Goal: Task Accomplishment & Management: Manage account settings

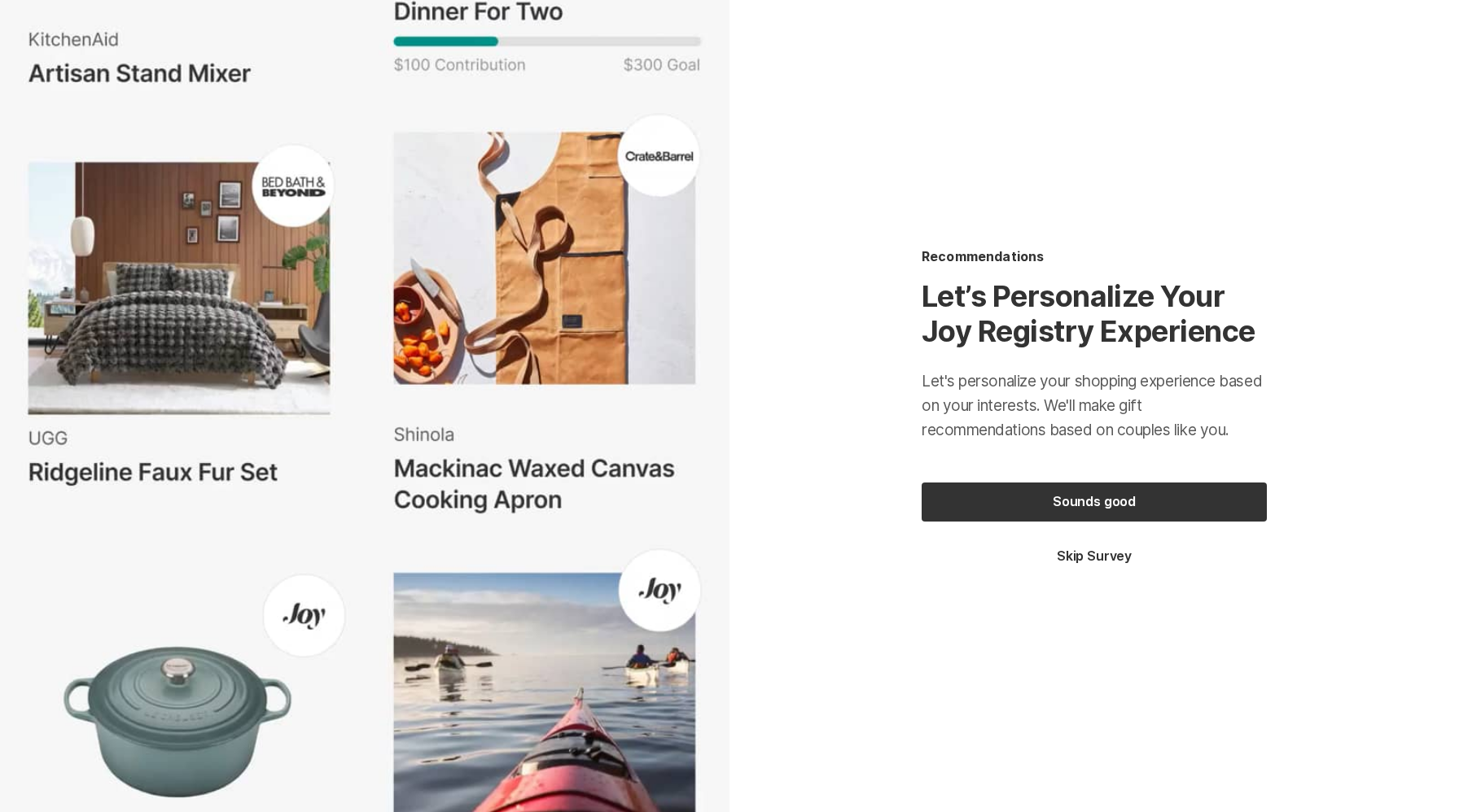
click at [1101, 563] on button "Skip Survey" at bounding box center [1094, 557] width 345 height 18
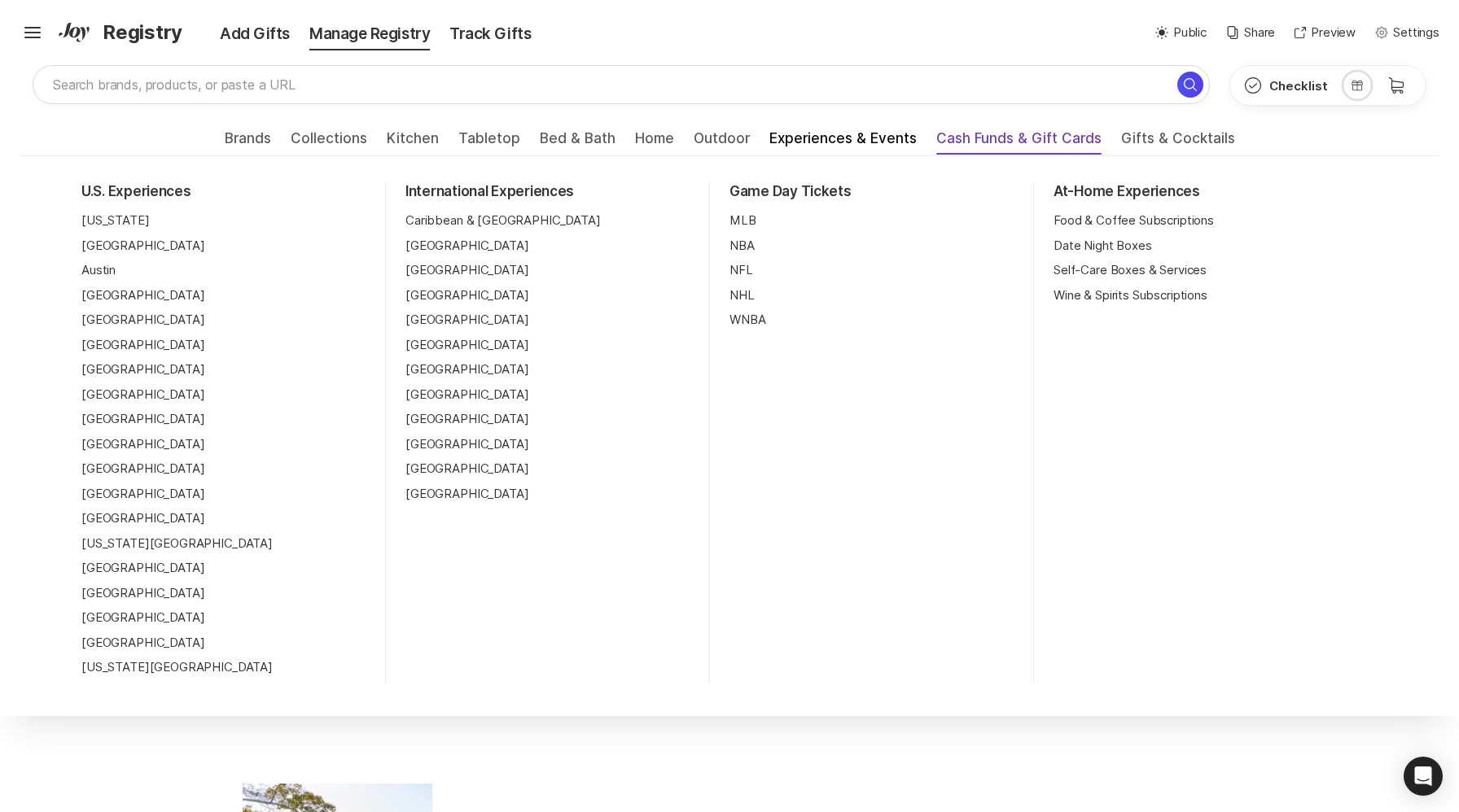
click at [946, 135] on span "Cash Funds & Gift Cards" at bounding box center [1018, 143] width 165 height 26
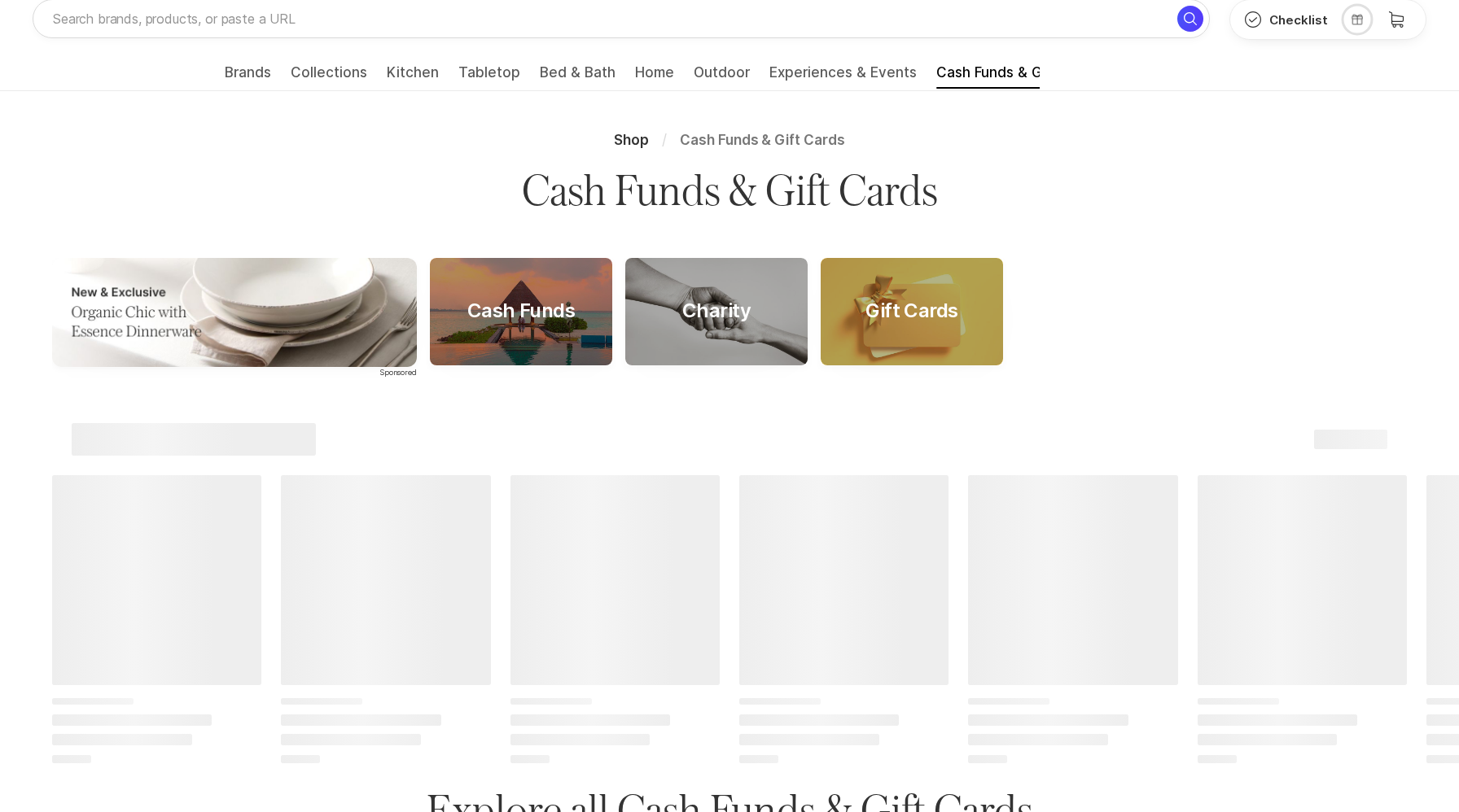
scroll to position [300, 0]
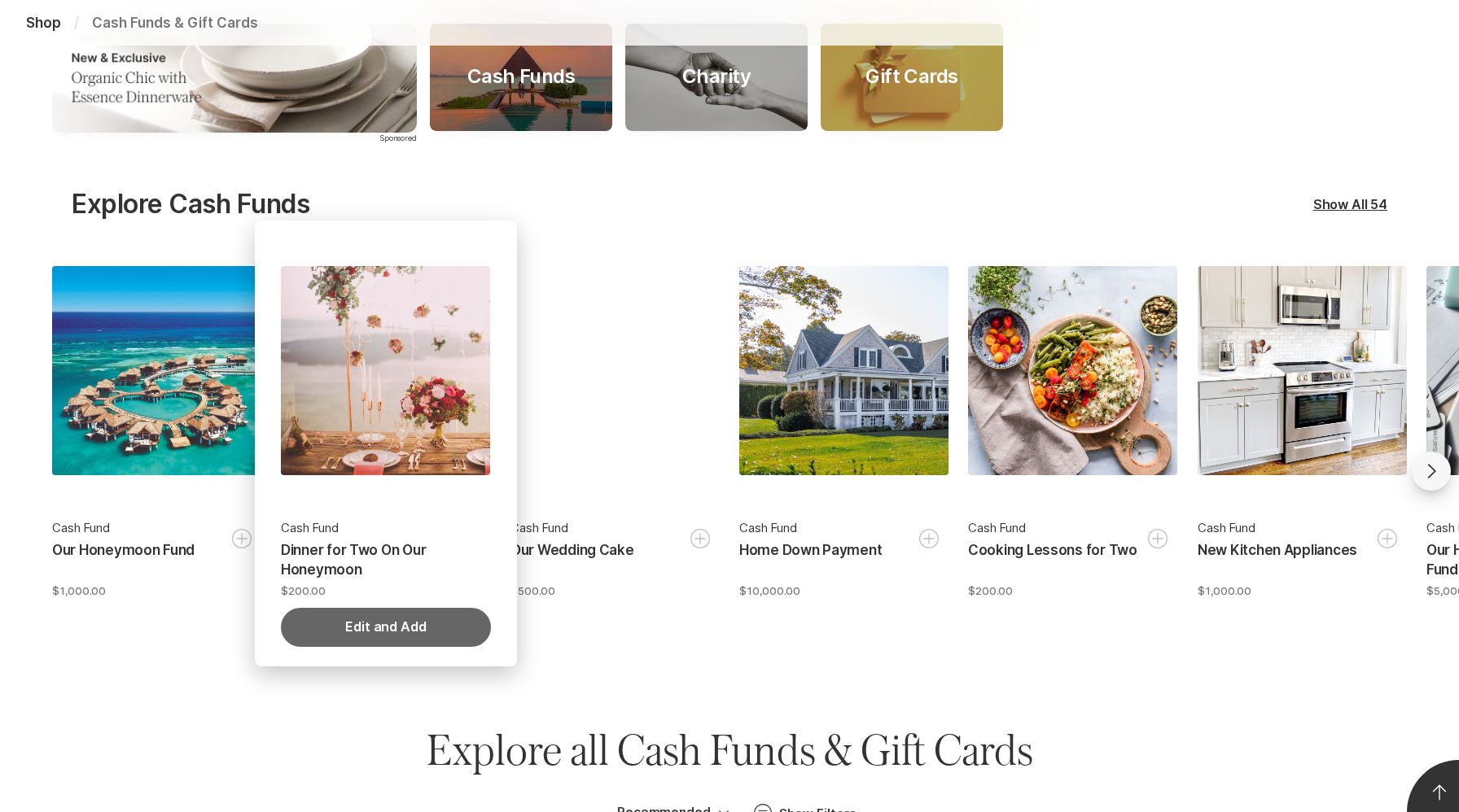
click at [426, 620] on button "Edit and Add" at bounding box center [386, 627] width 209 height 39
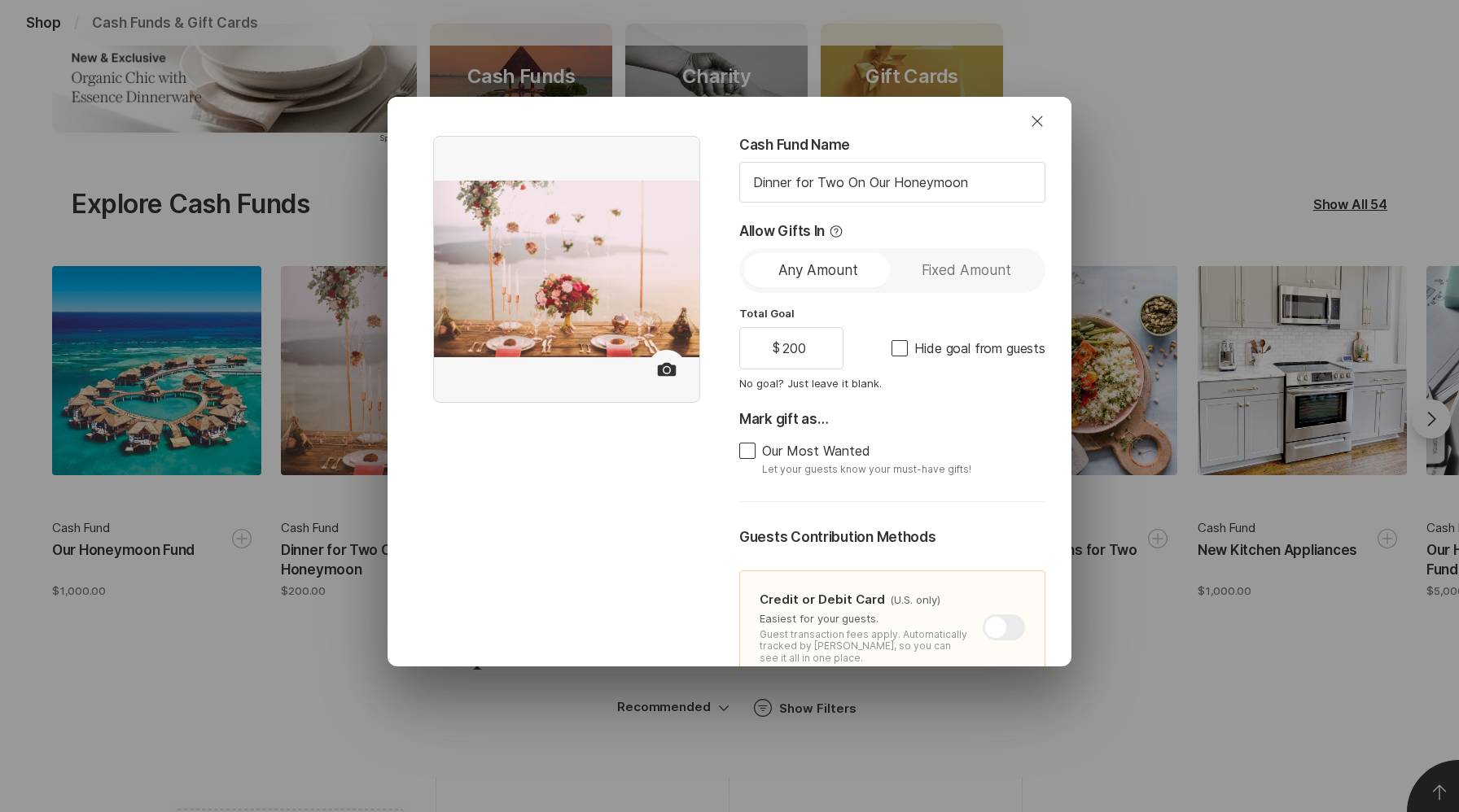
type textarea "x"
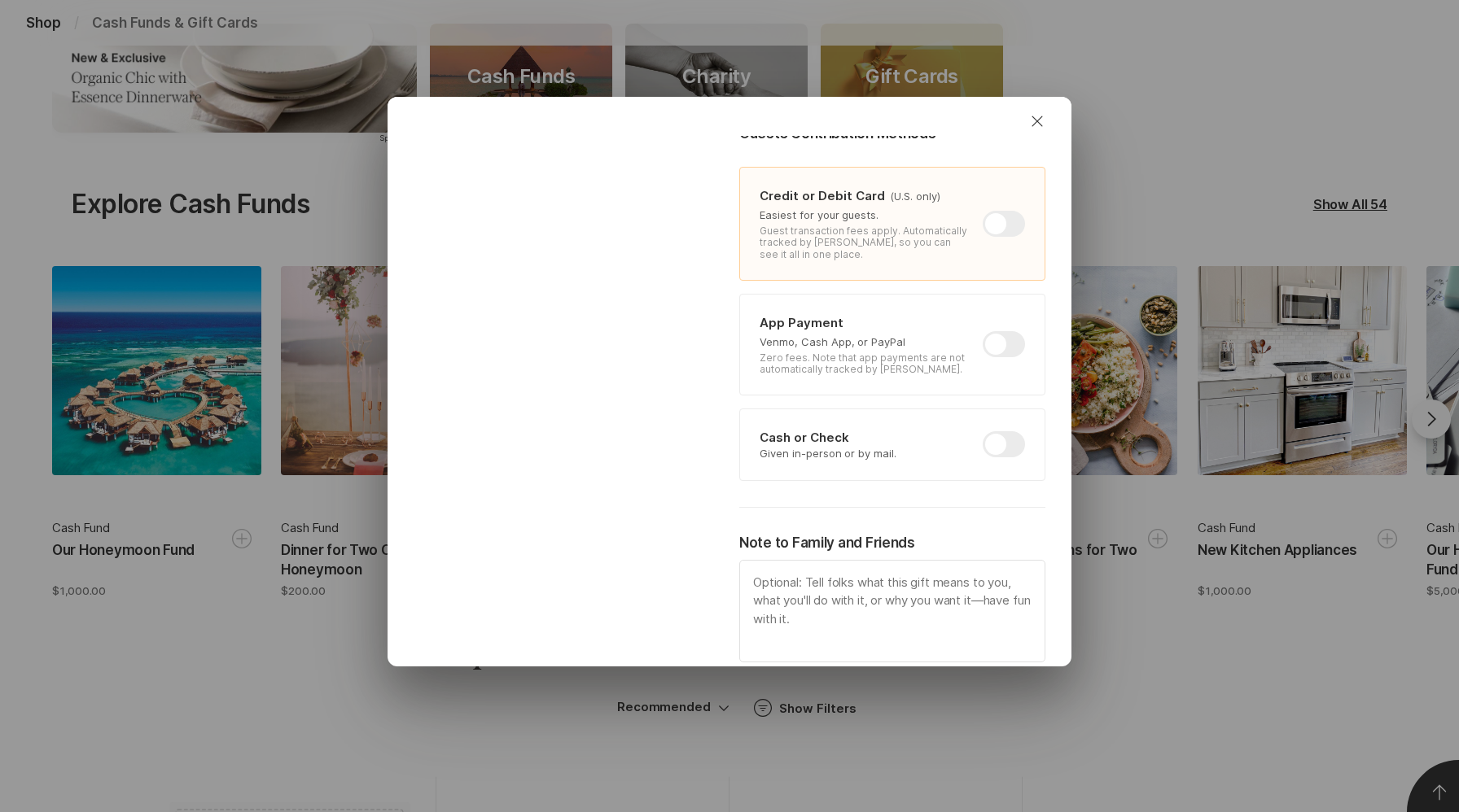
scroll to position [410, 0]
click at [994, 337] on div at bounding box center [1003, 338] width 42 height 26
click at [983, 327] on input "checkbox" at bounding box center [983, 326] width 1 height 1
checkbox input "true"
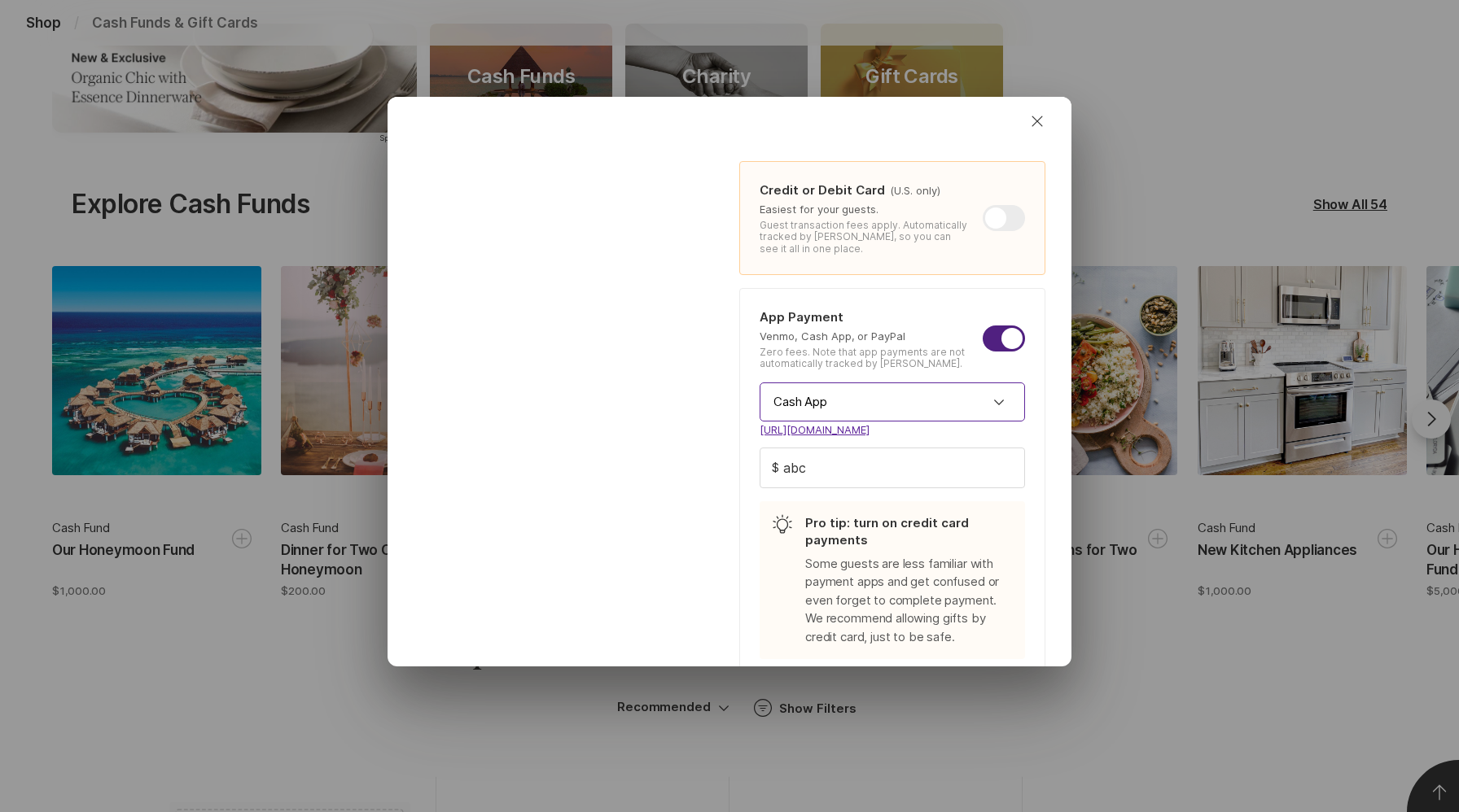
click at [931, 399] on input "Cash App" at bounding box center [892, 401] width 265 height 39
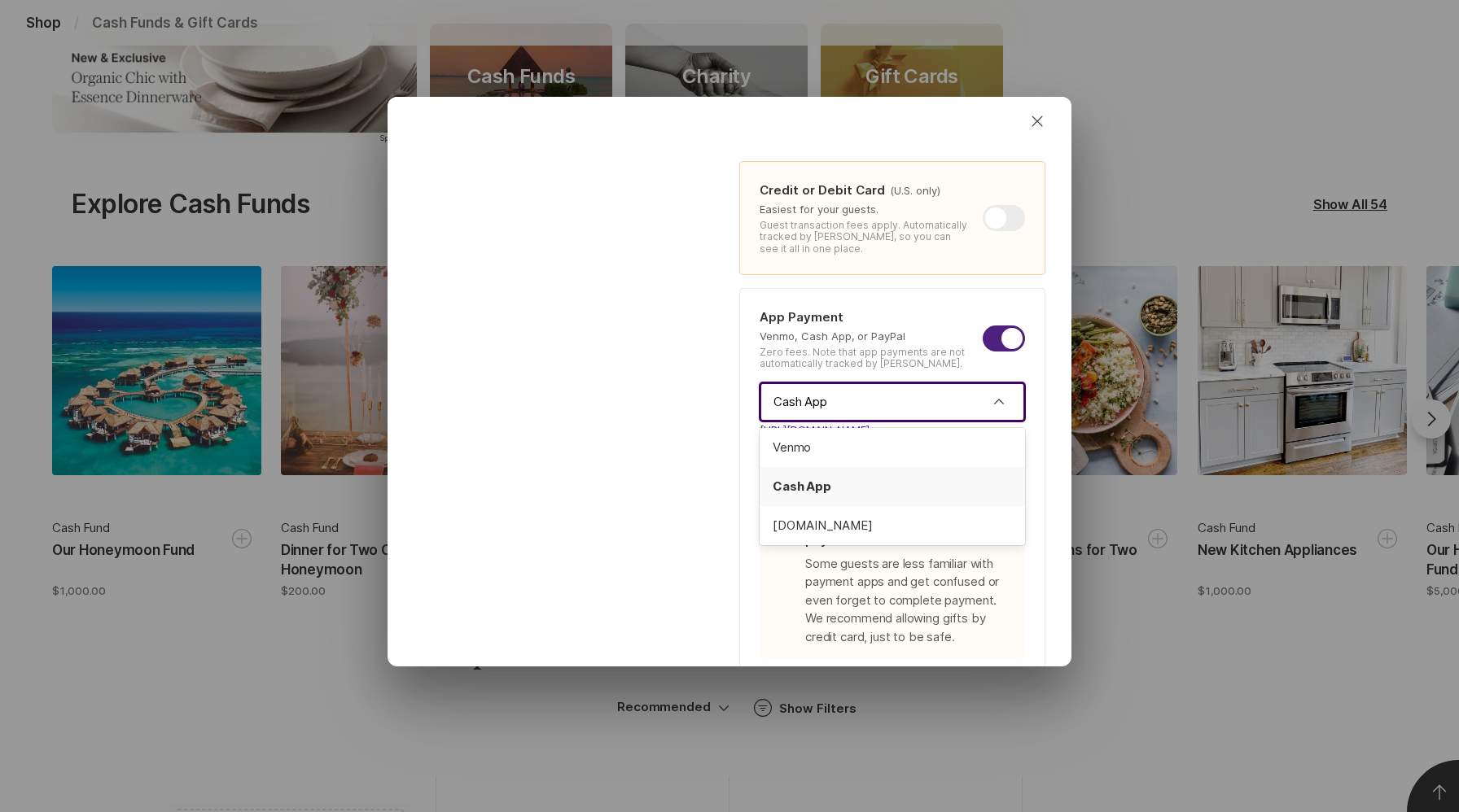
click at [895, 494] on span "Cash App" at bounding box center [892, 487] width 239 height 19
type textarea "x"
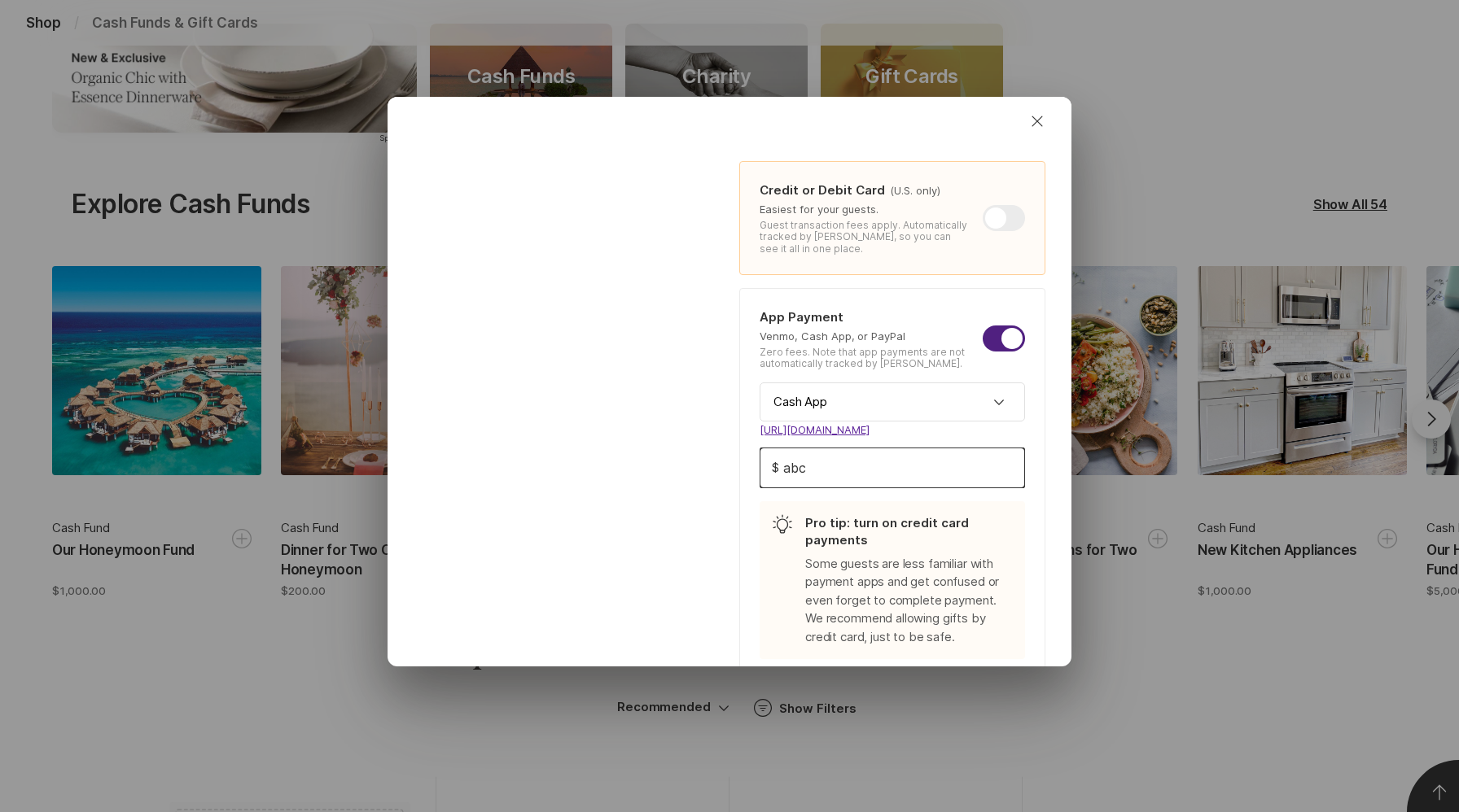
click at [890, 480] on input "abc" at bounding box center [892, 468] width 264 height 39
type input "abcm"
type textarea "x"
type input "abcmm"
type textarea "x"
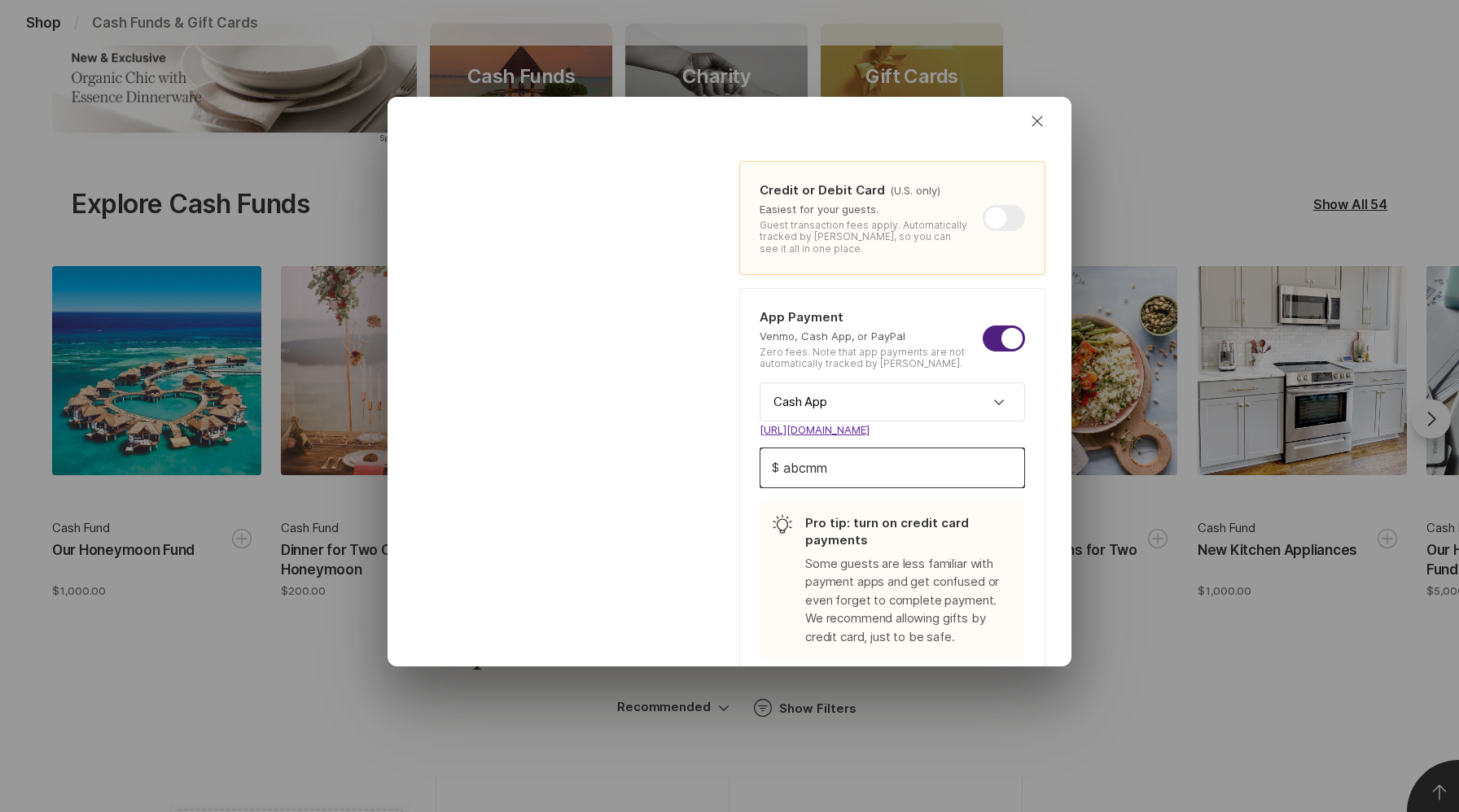
type input "abcmmm"
type textarea "x"
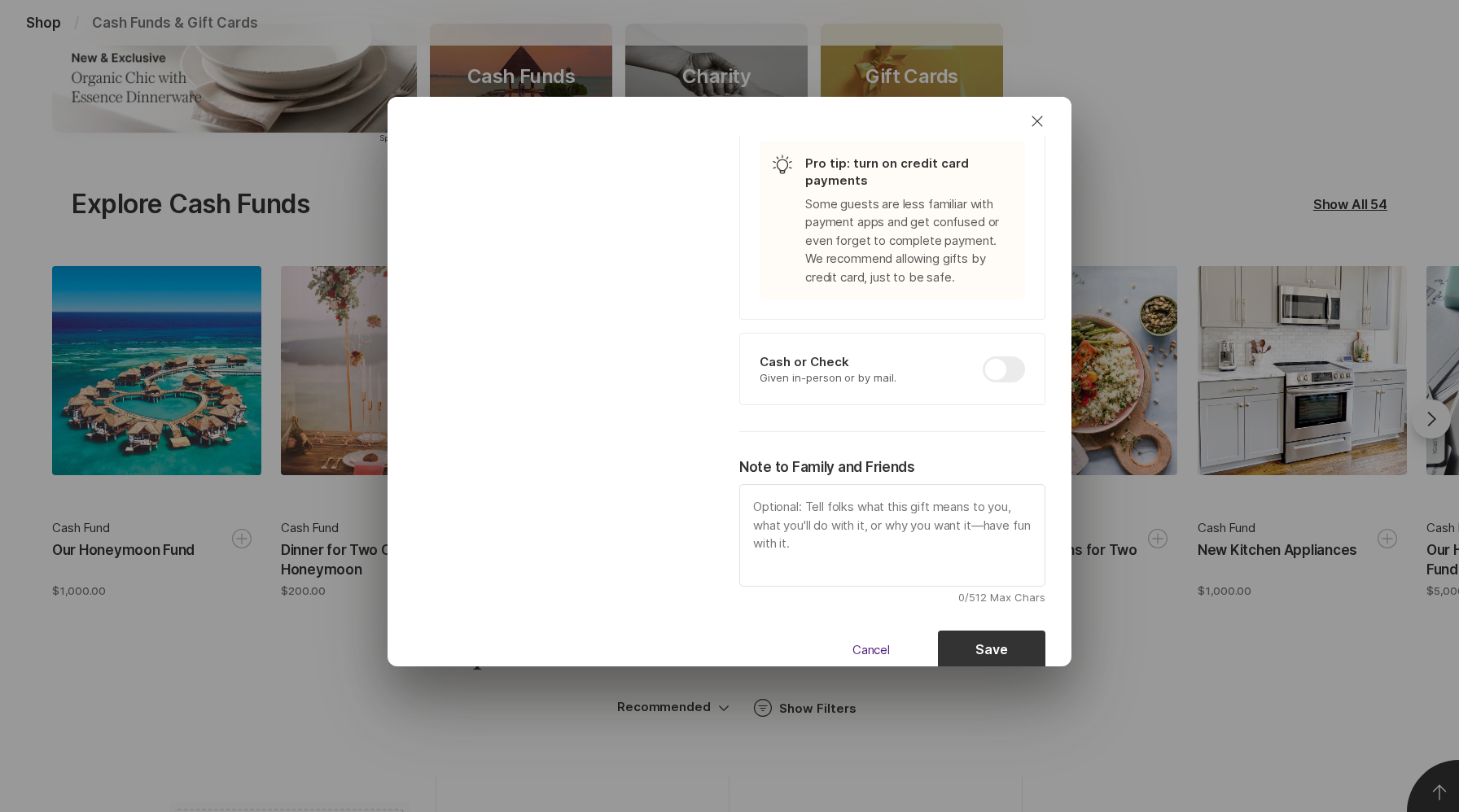
scroll to position [799, 0]
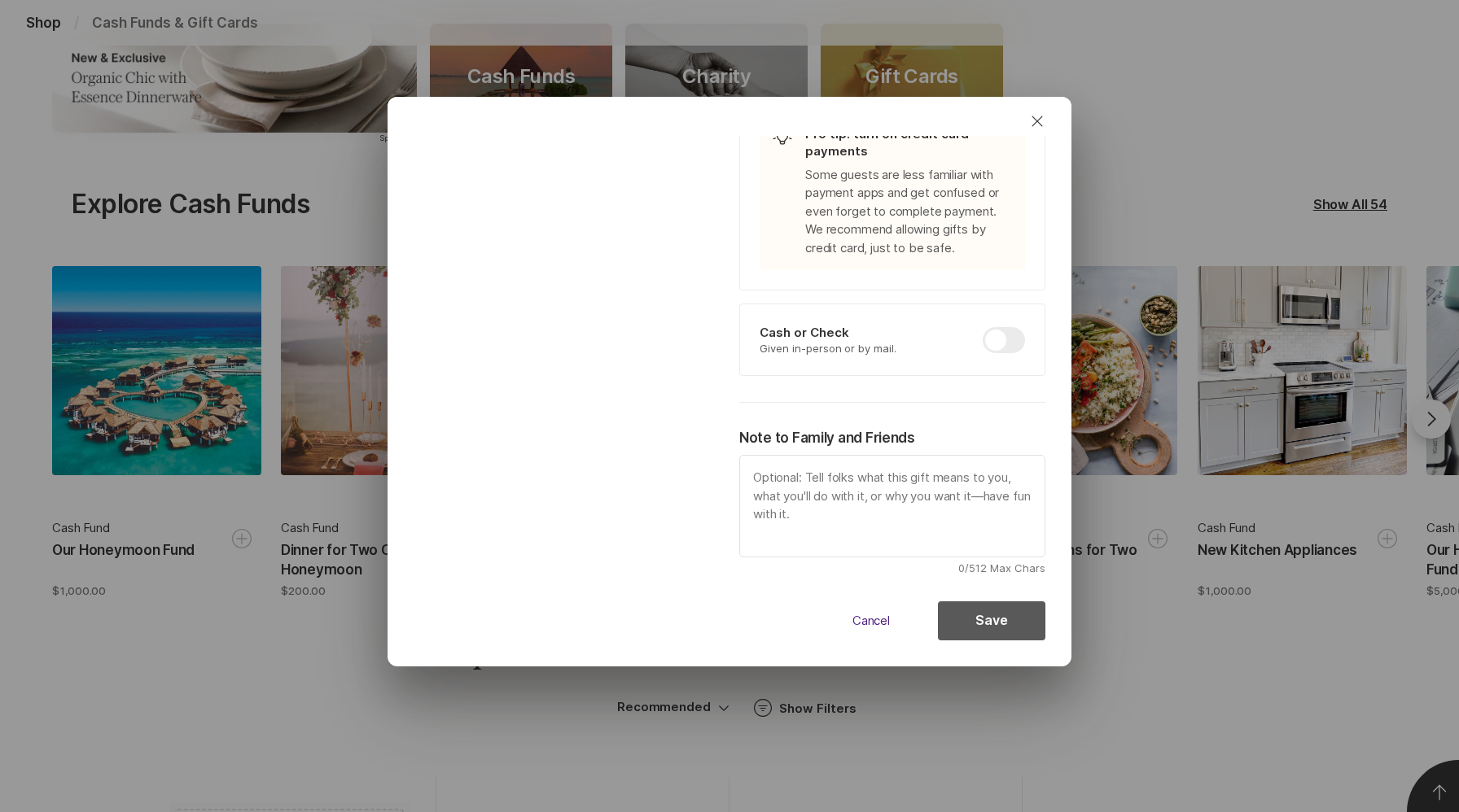
type input "abcmmm"
click at [985, 621] on button "Save" at bounding box center [991, 621] width 107 height 39
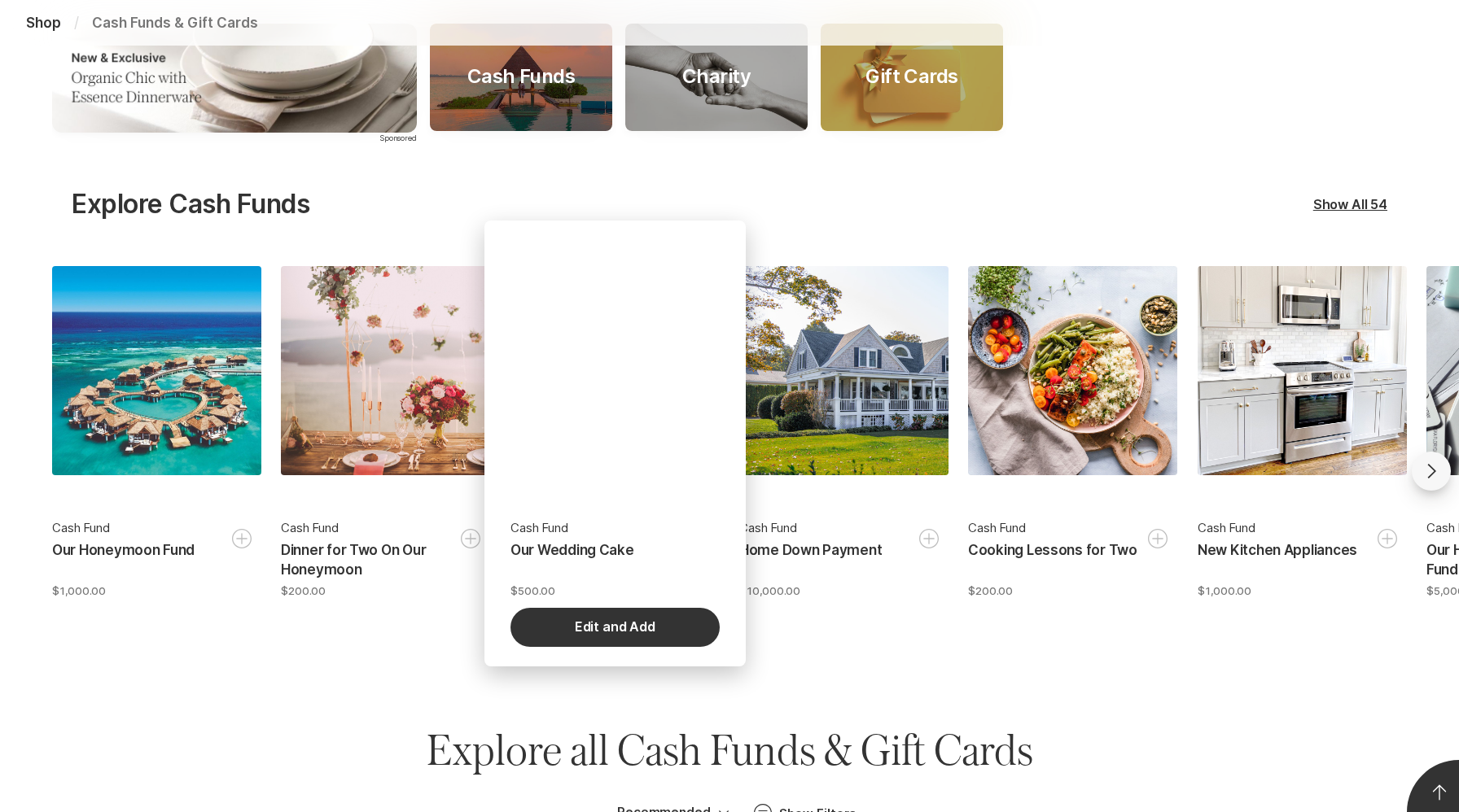
scroll to position [0, 0]
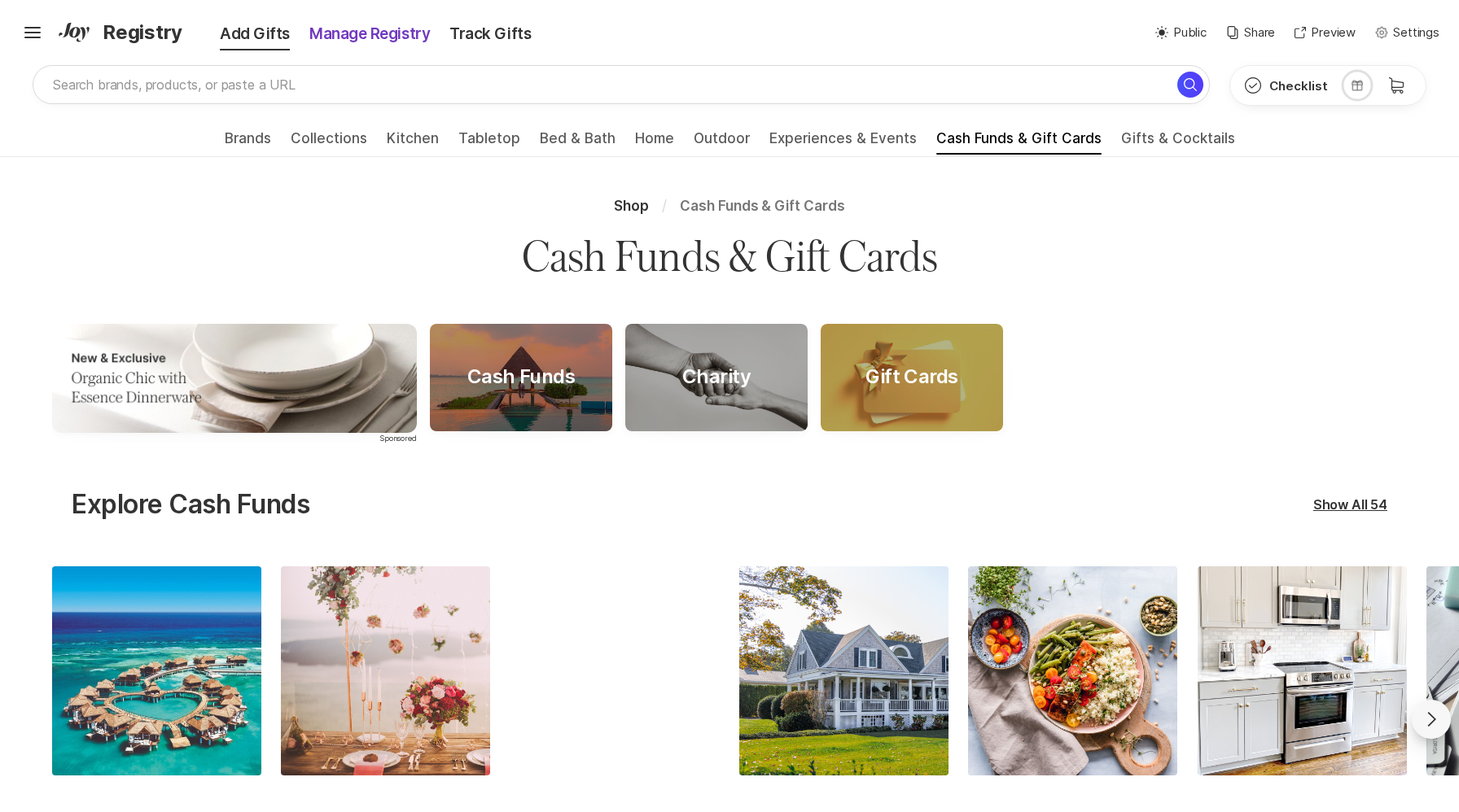
click at [389, 32] on div "Manage Registry" at bounding box center [369, 33] width 140 height 22
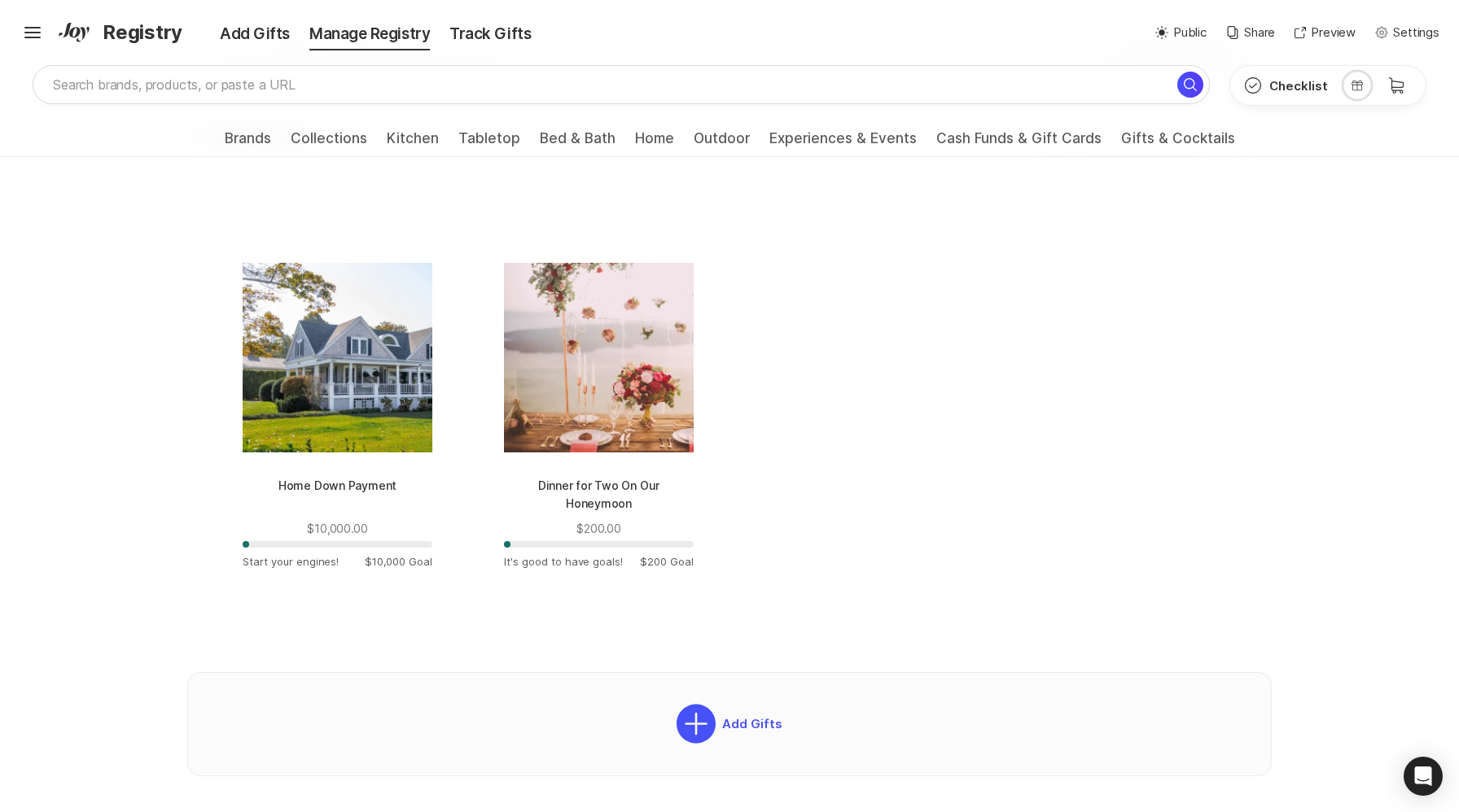
scroll to position [541, 0]
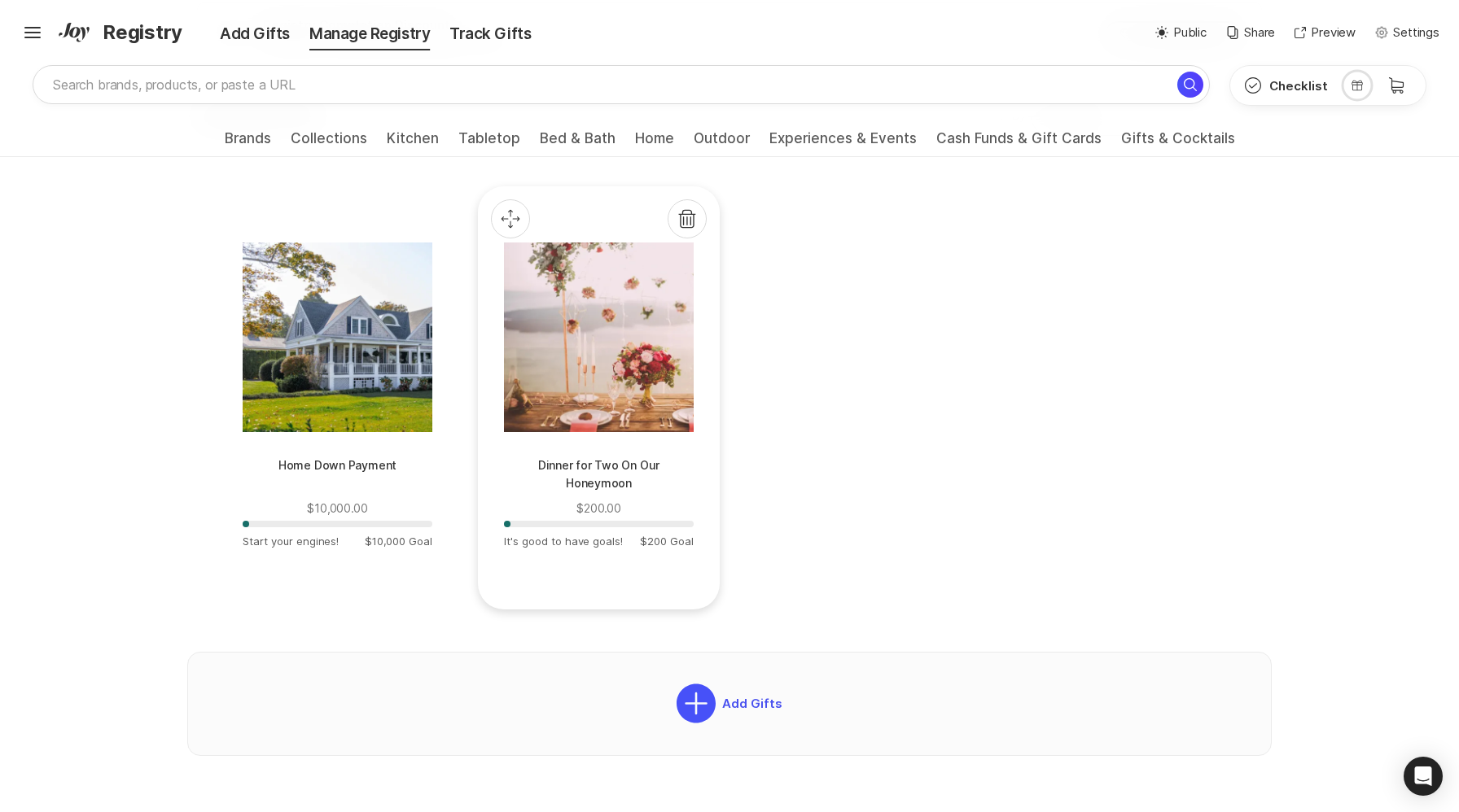
click at [617, 413] on div at bounding box center [599, 337] width 190 height 189
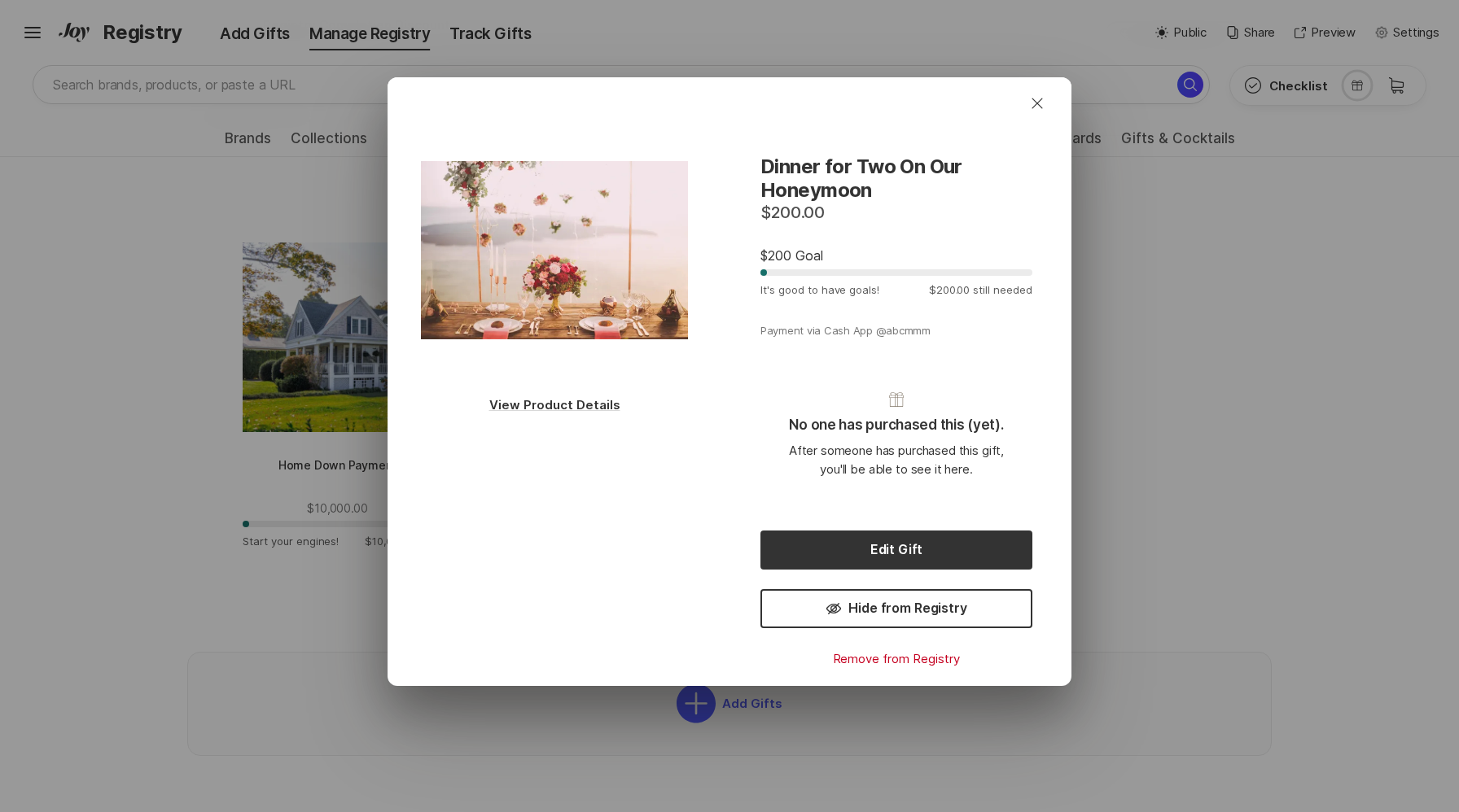
scroll to position [3, 0]
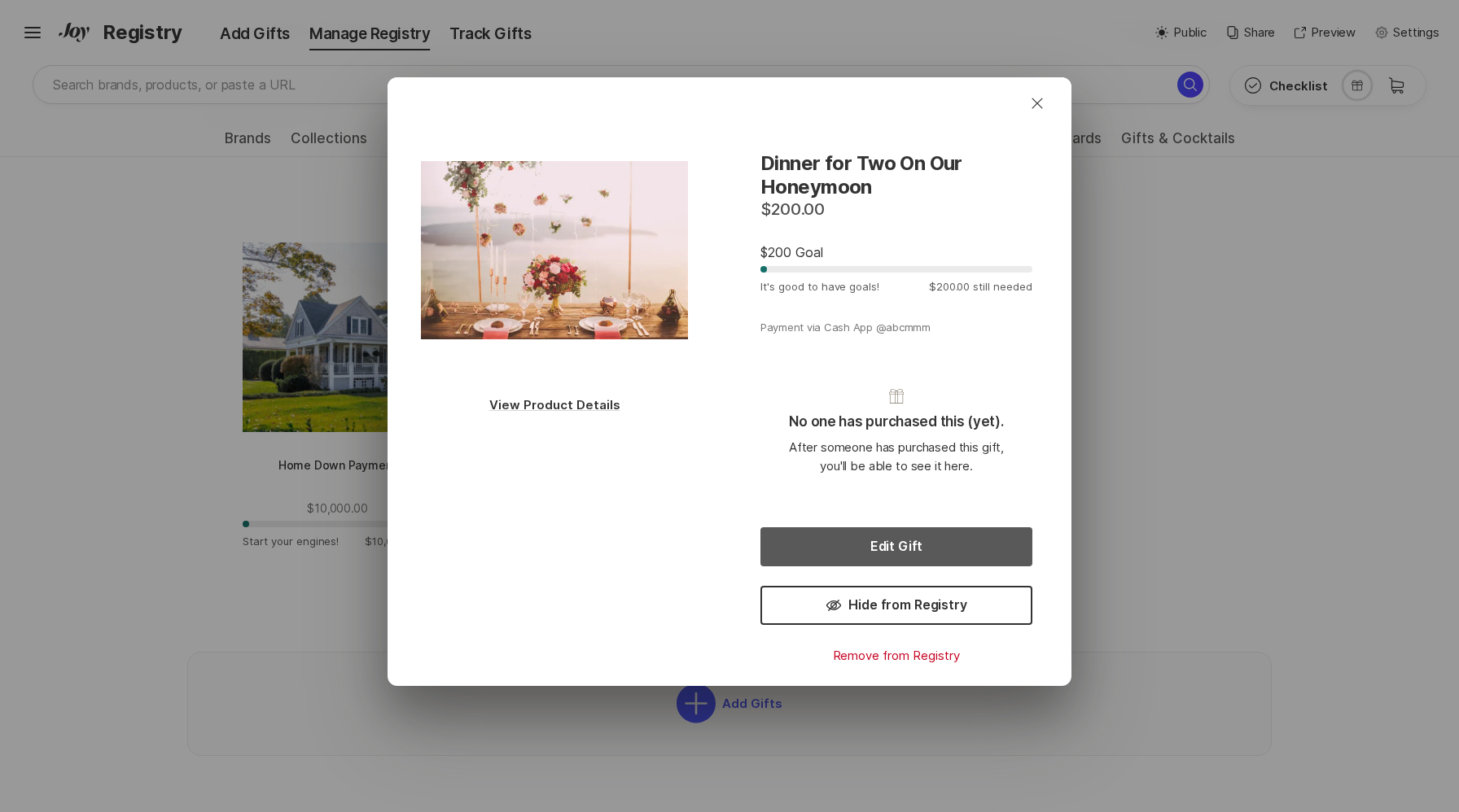
click at [900, 549] on button "Edit Gift" at bounding box center [896, 547] width 272 height 39
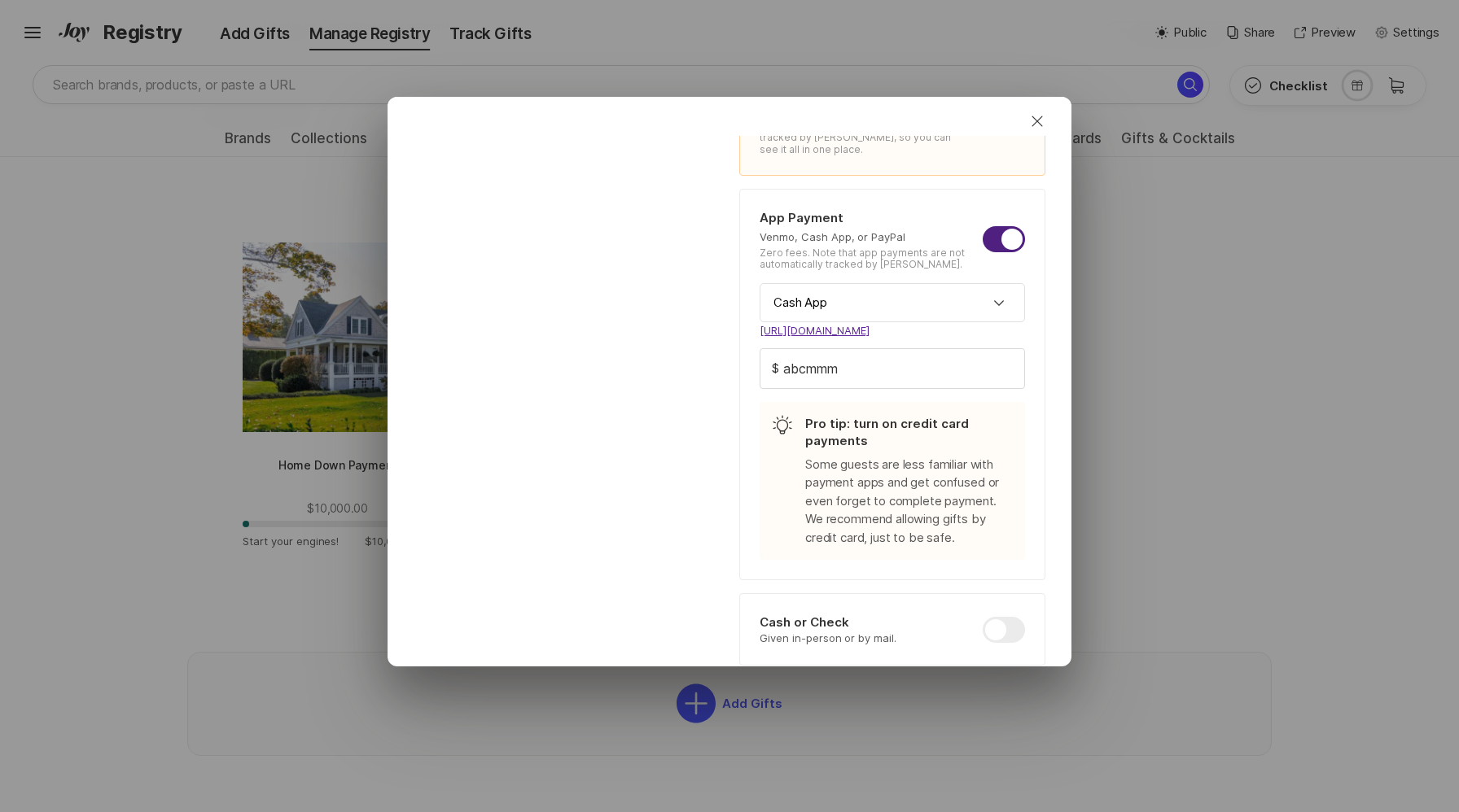
scroll to position [511, 0]
click at [914, 309] on input "Cash App" at bounding box center [892, 300] width 265 height 39
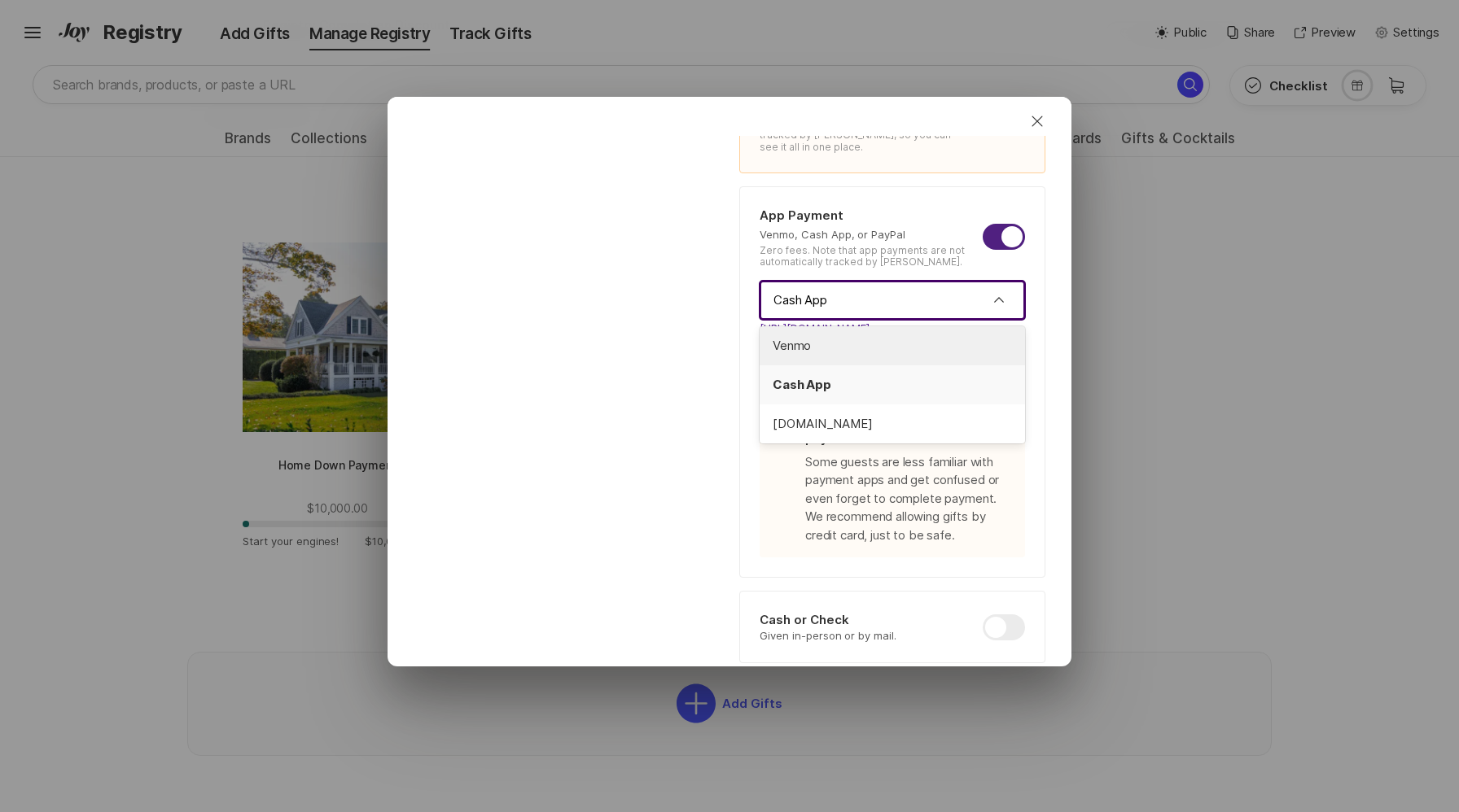
click at [898, 346] on span "Venmo" at bounding box center [892, 346] width 239 height 19
type textarea "x"
type input "Venmo"
click at [894, 367] on input "abcmmm" at bounding box center [892, 366] width 264 height 39
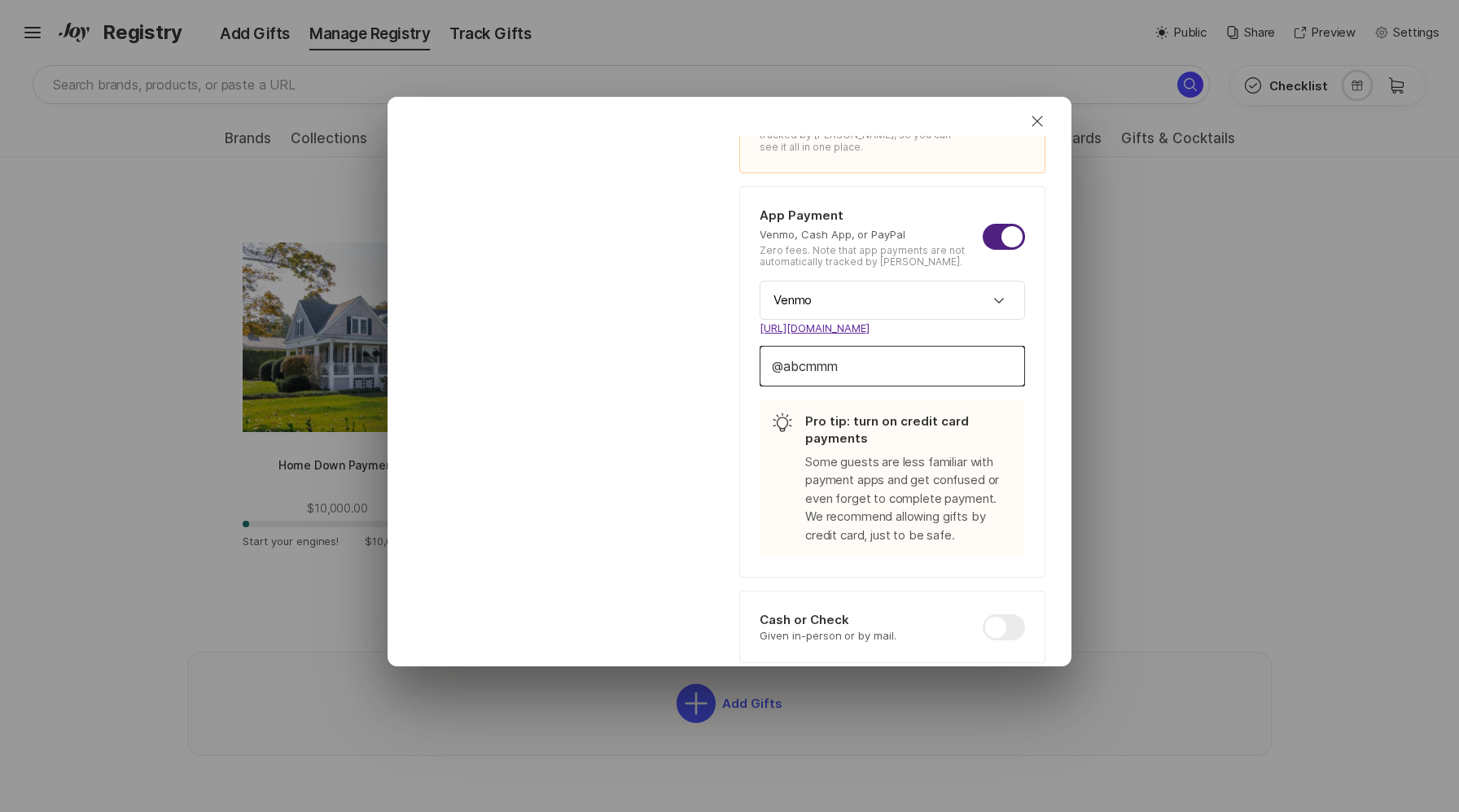
type input "abcmmml"
type textarea "x"
type input "abcmmmll"
type textarea "x"
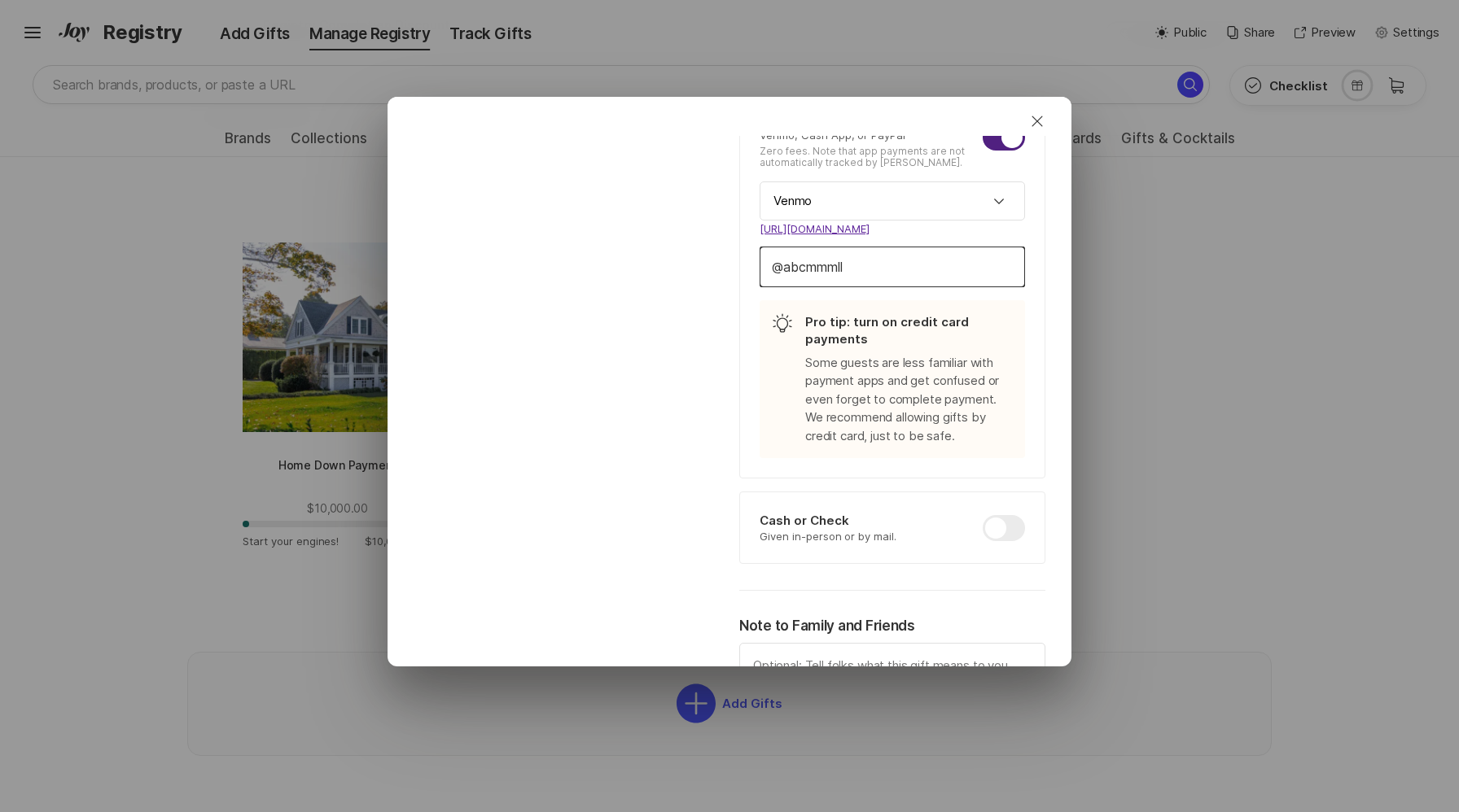
scroll to position [799, 0]
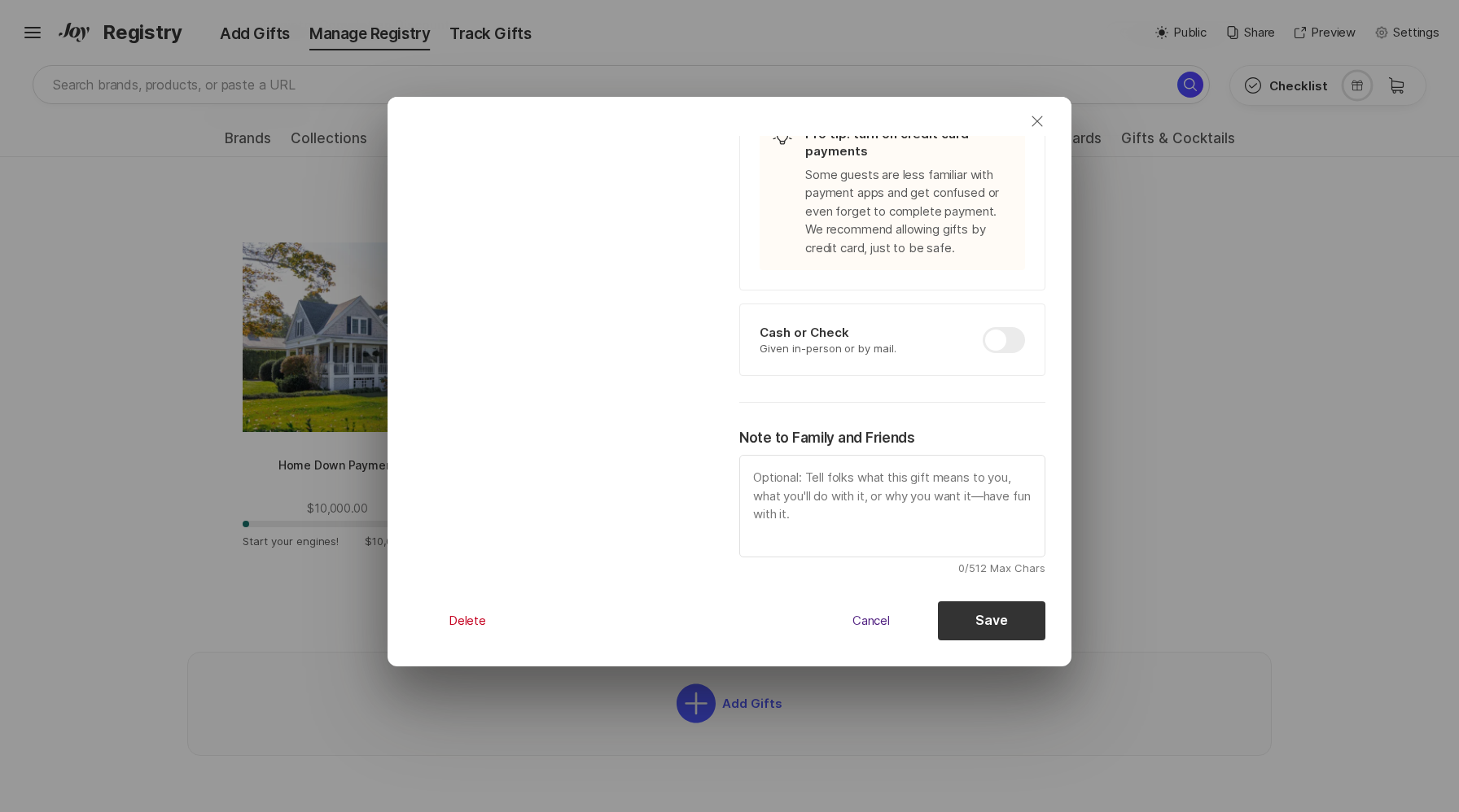
type input "abcmmmll"
click at [1033, 122] on icon "Close" at bounding box center [1038, 121] width 20 height 20
type textarea "x"
type input "Cash App"
type input "abcmmm"
